Goal: Information Seeking & Learning: Understand process/instructions

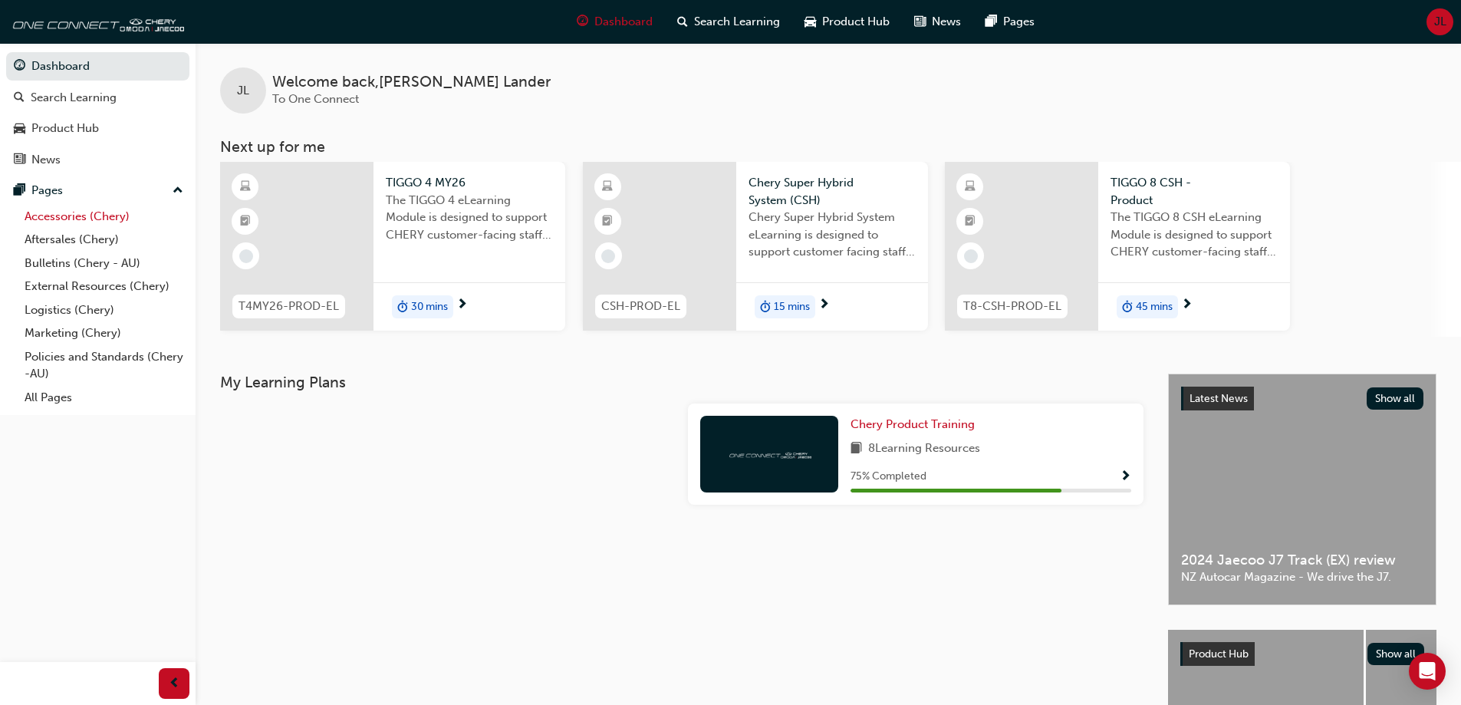
click at [61, 216] on link "Accessories (Chery)" at bounding box center [103, 217] width 171 height 24
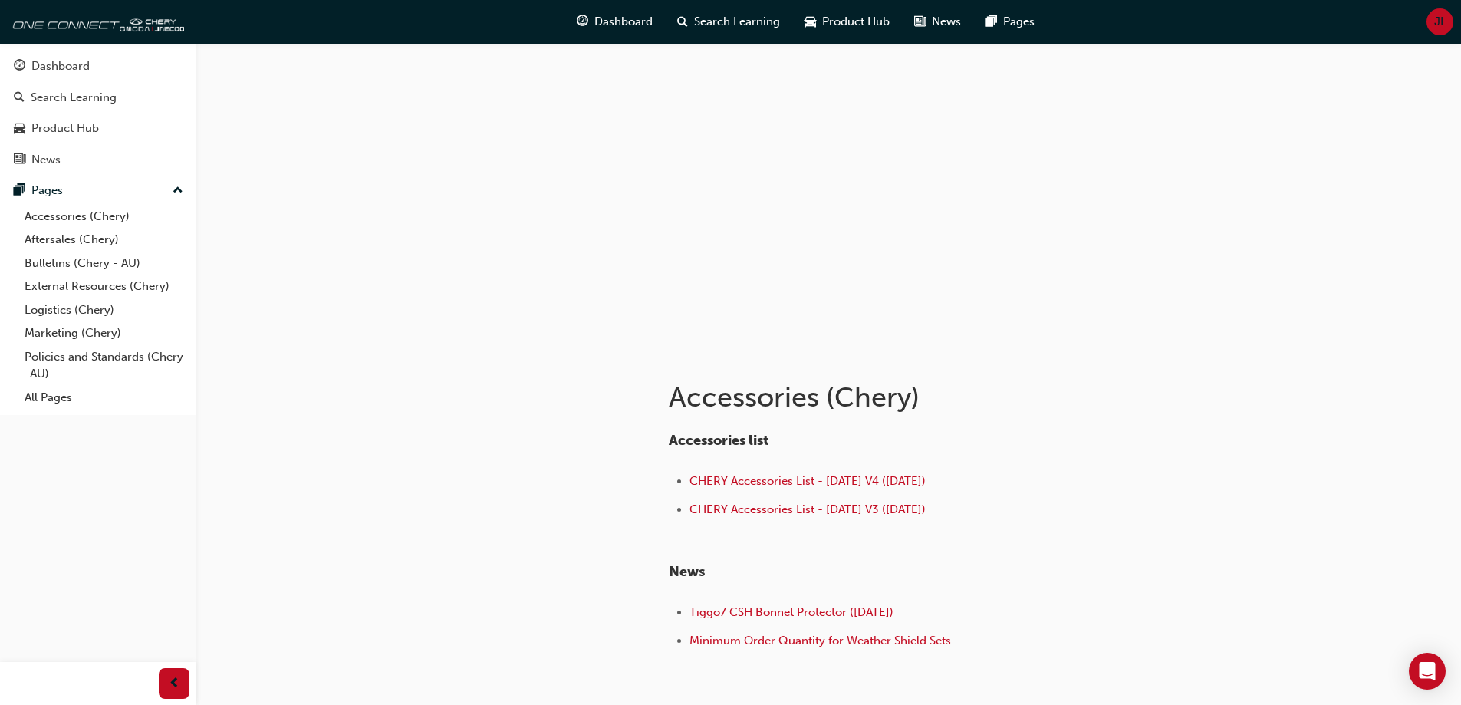
click at [788, 479] on span "CHERY Accessories List - [DATE] V4 ([DATE])" at bounding box center [807, 481] width 236 height 14
click at [858, 481] on span "CHERY Accessories List - [DATE] V4 ([DATE])" at bounding box center [807, 481] width 236 height 14
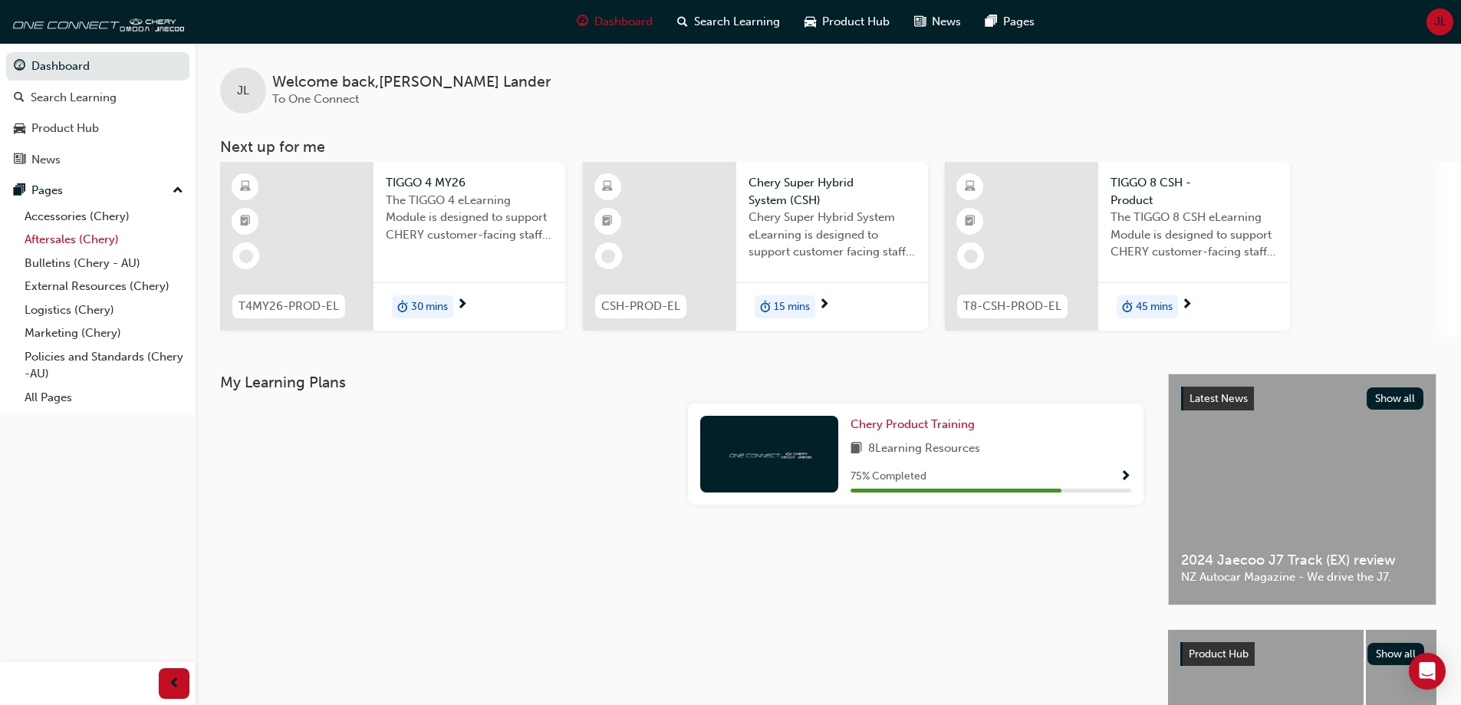
click at [55, 238] on link "Aftersales (Chery)" at bounding box center [103, 240] width 171 height 24
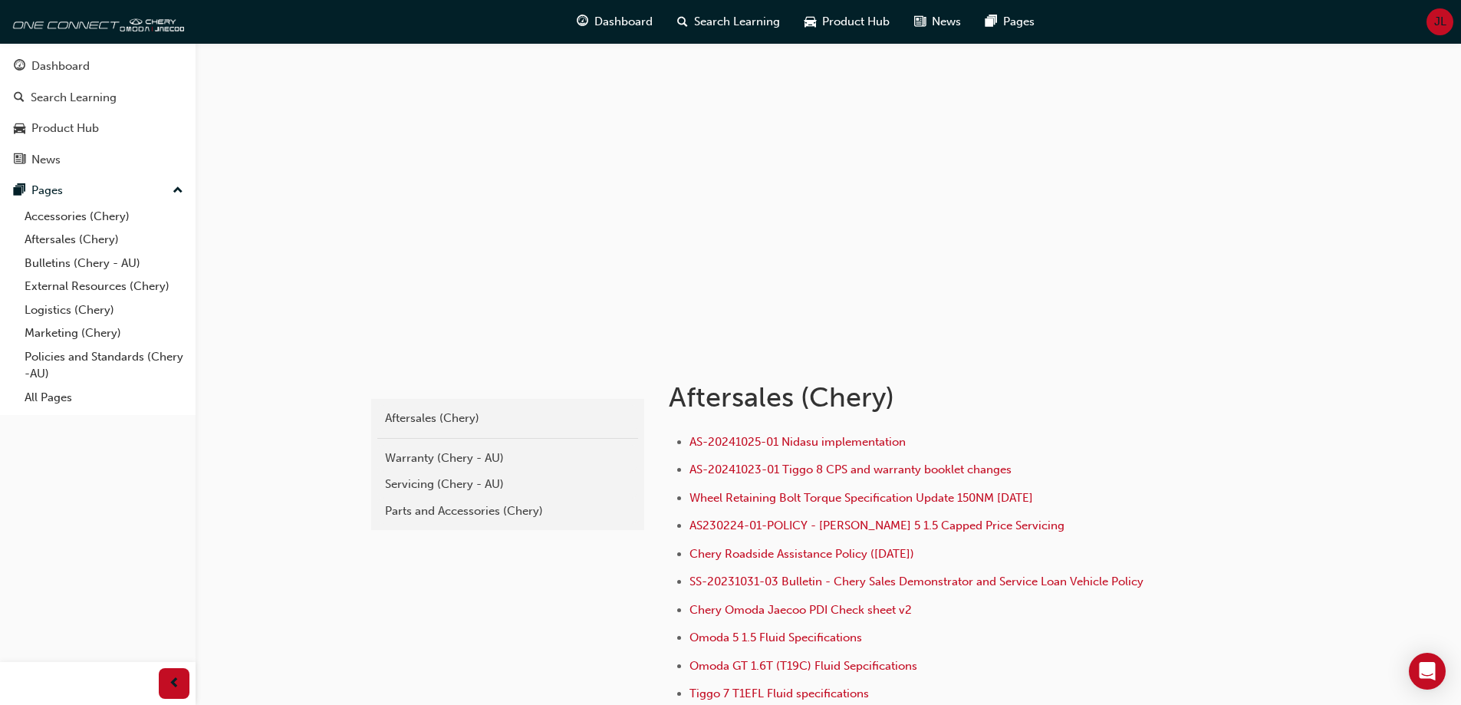
click at [1304, 474] on div "chery-aftersales Aftersales (Chery) Warranty (Chery - AU) Servicing (Chery - AU…" at bounding box center [730, 455] width 1461 height 910
click at [412, 478] on div "Servicing (Chery - AU)" at bounding box center [507, 484] width 245 height 18
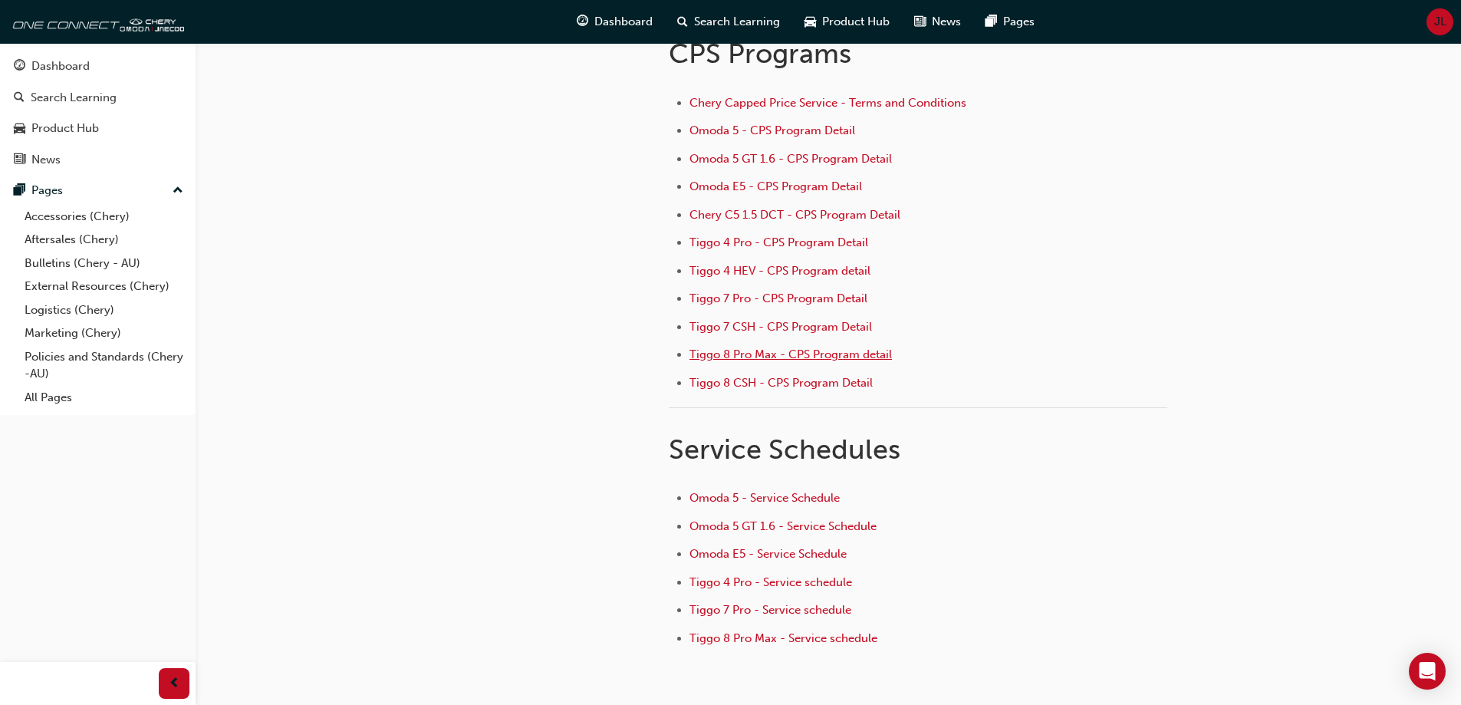
scroll to position [153, 0]
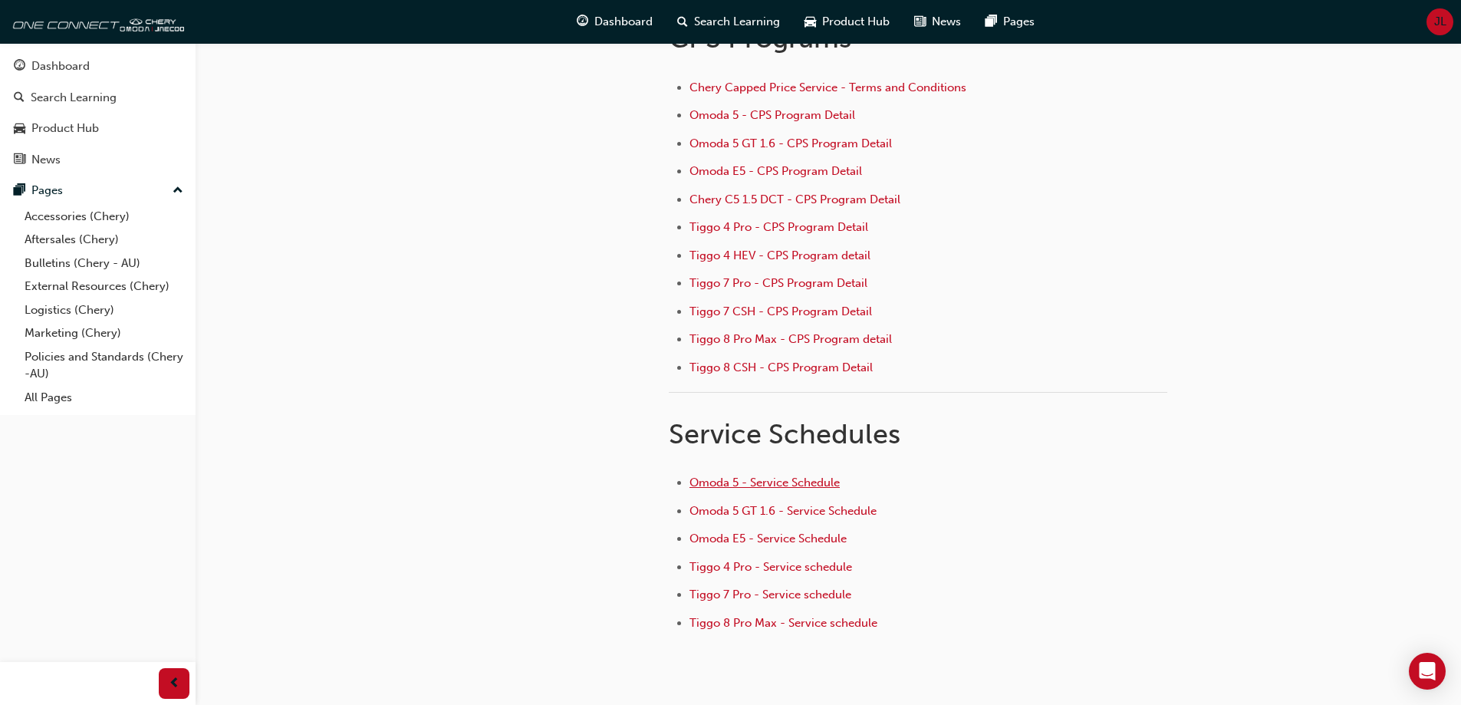
click at [771, 485] on span "Omoda 5 - Service Schedule" at bounding box center [764, 482] width 150 height 14
